Goal: Transaction & Acquisition: Purchase product/service

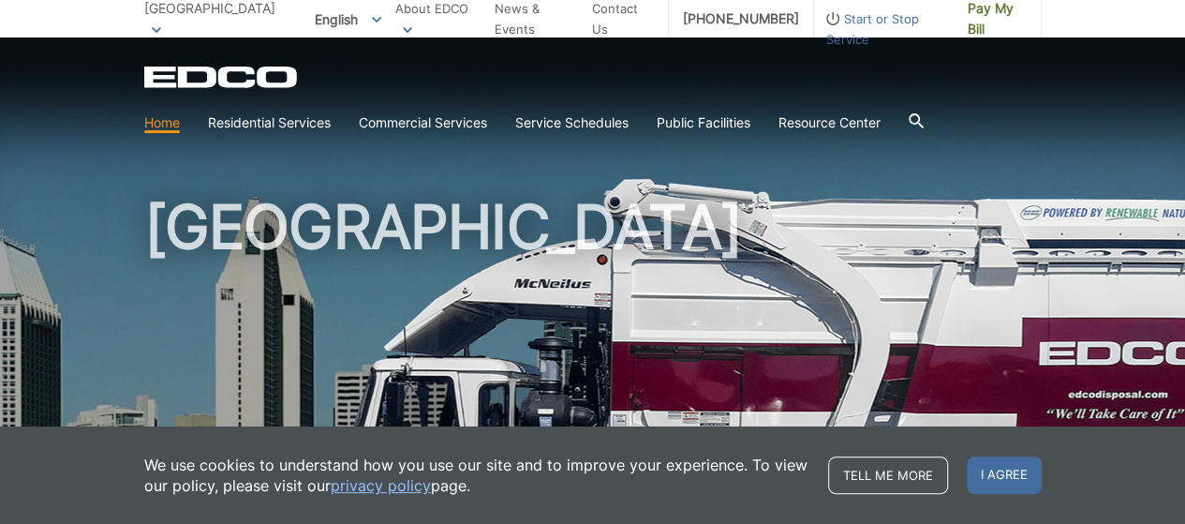
click at [993, 466] on span "I agree" at bounding box center [1004, 474] width 75 height 37
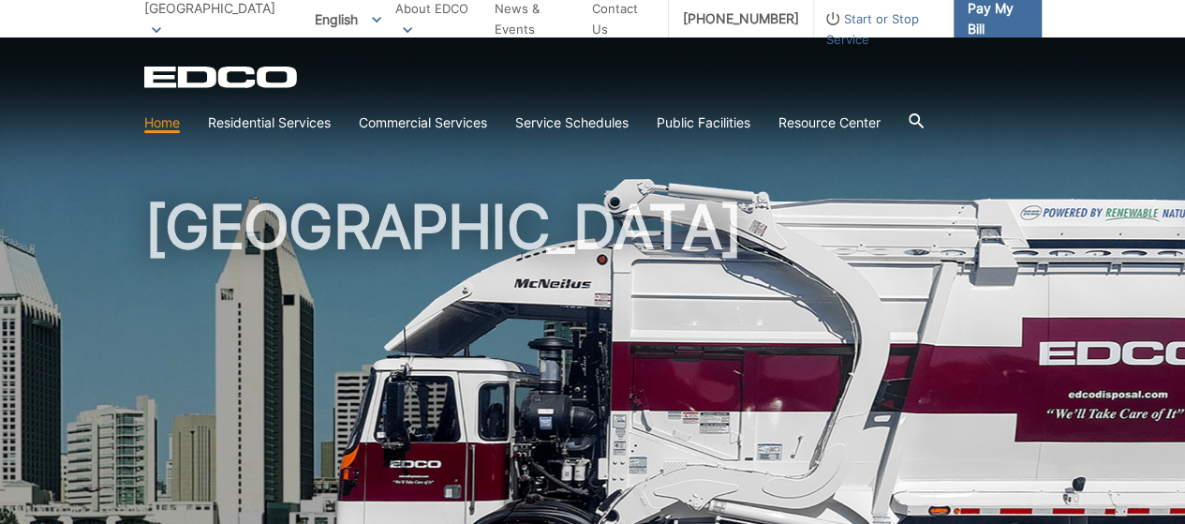
click at [989, 18] on span "Pay My Bill" at bounding box center [997, 18] width 59 height 41
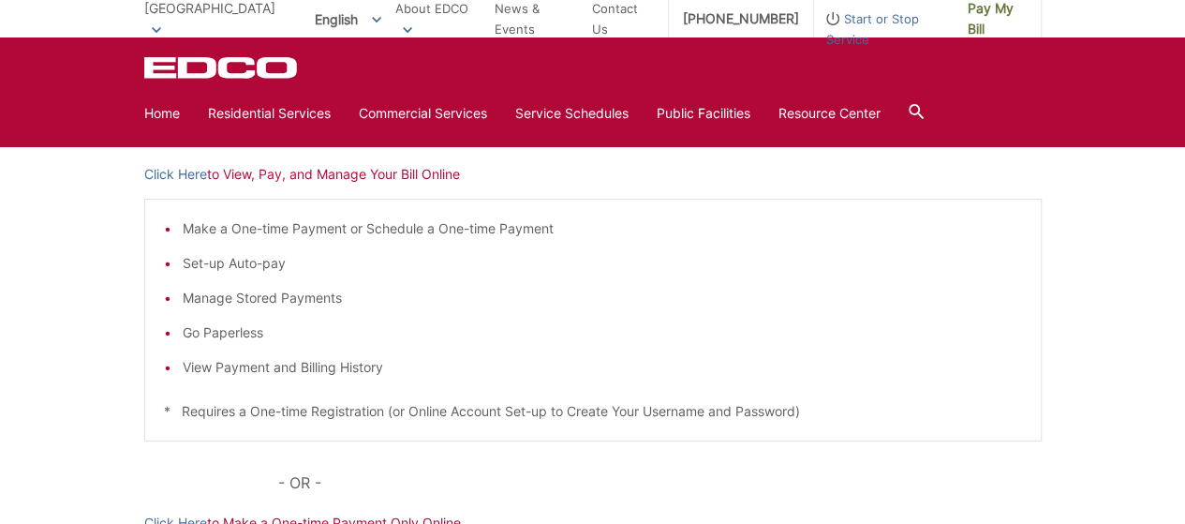
scroll to position [281, 0]
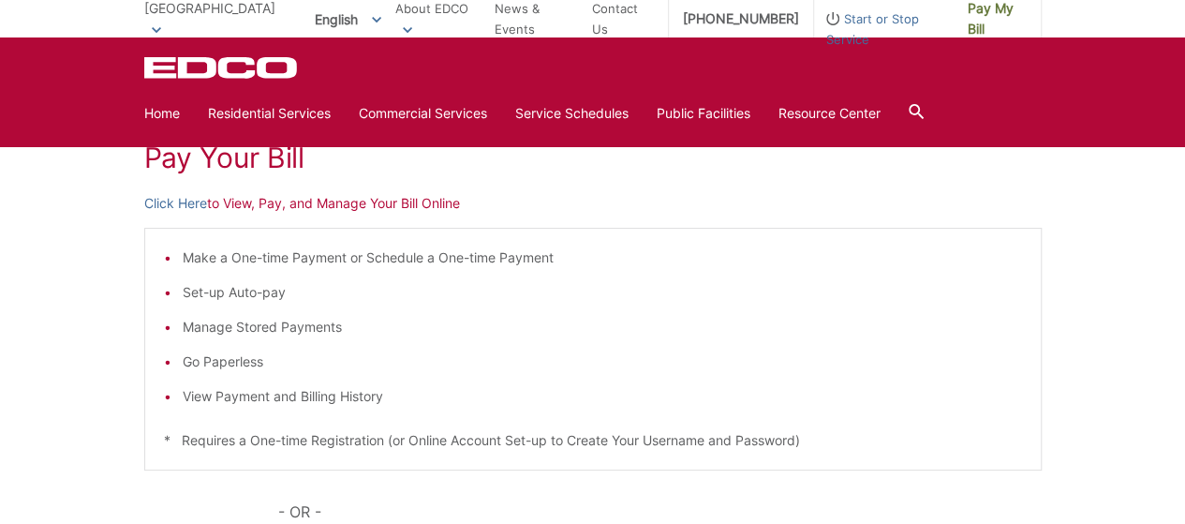
click at [397, 201] on p "Click Here to View, Pay, and Manage Your Bill Online" at bounding box center [592, 203] width 897 height 21
click at [172, 201] on link "Click Here" at bounding box center [175, 203] width 63 height 21
